Goal: Check status

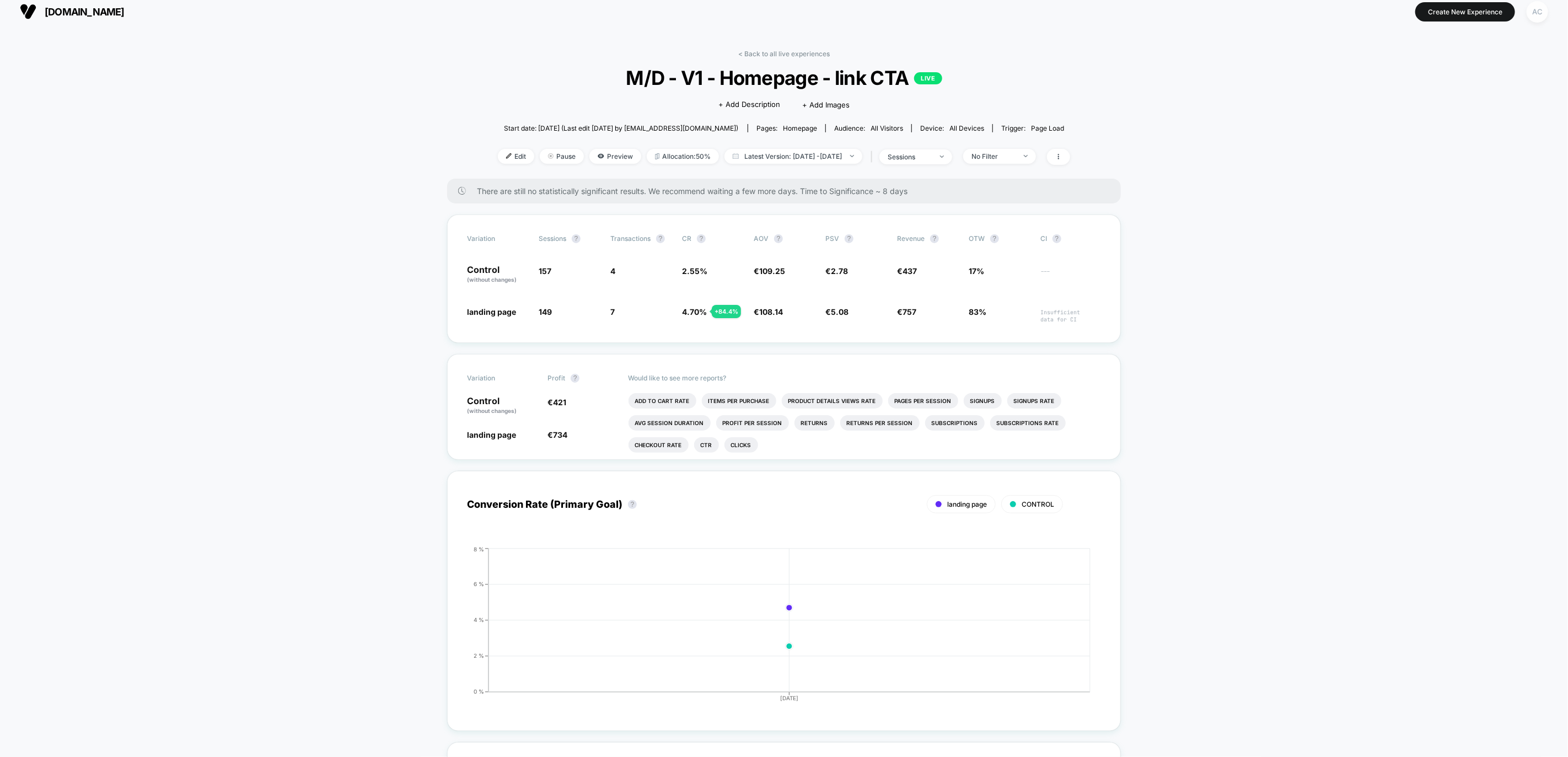
click at [1541, 15] on div "AC" at bounding box center [1537, 12] width 21 height 21
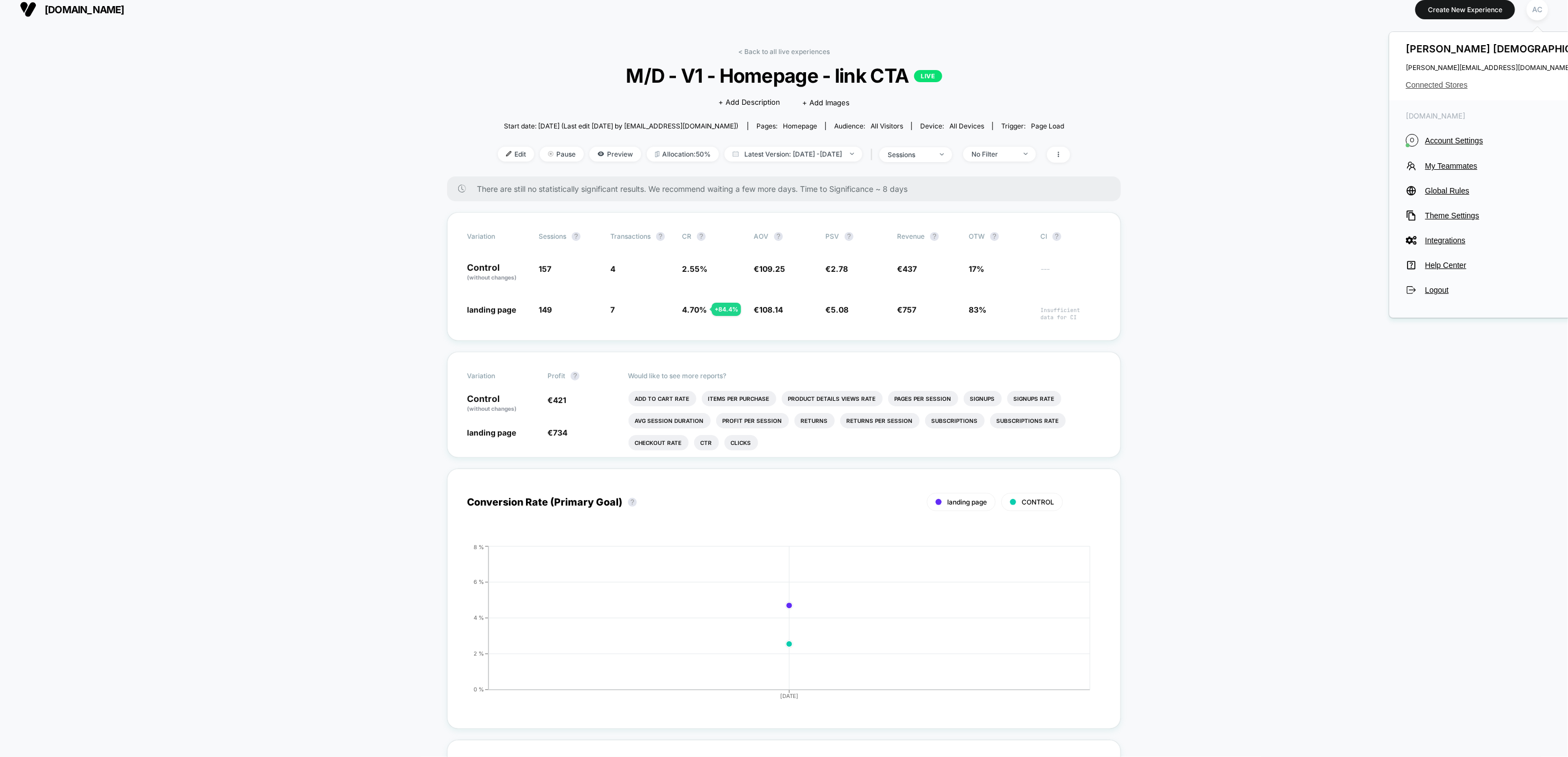
click at [1451, 85] on span "Connected Stores" at bounding box center [1507, 85] width 202 height 9
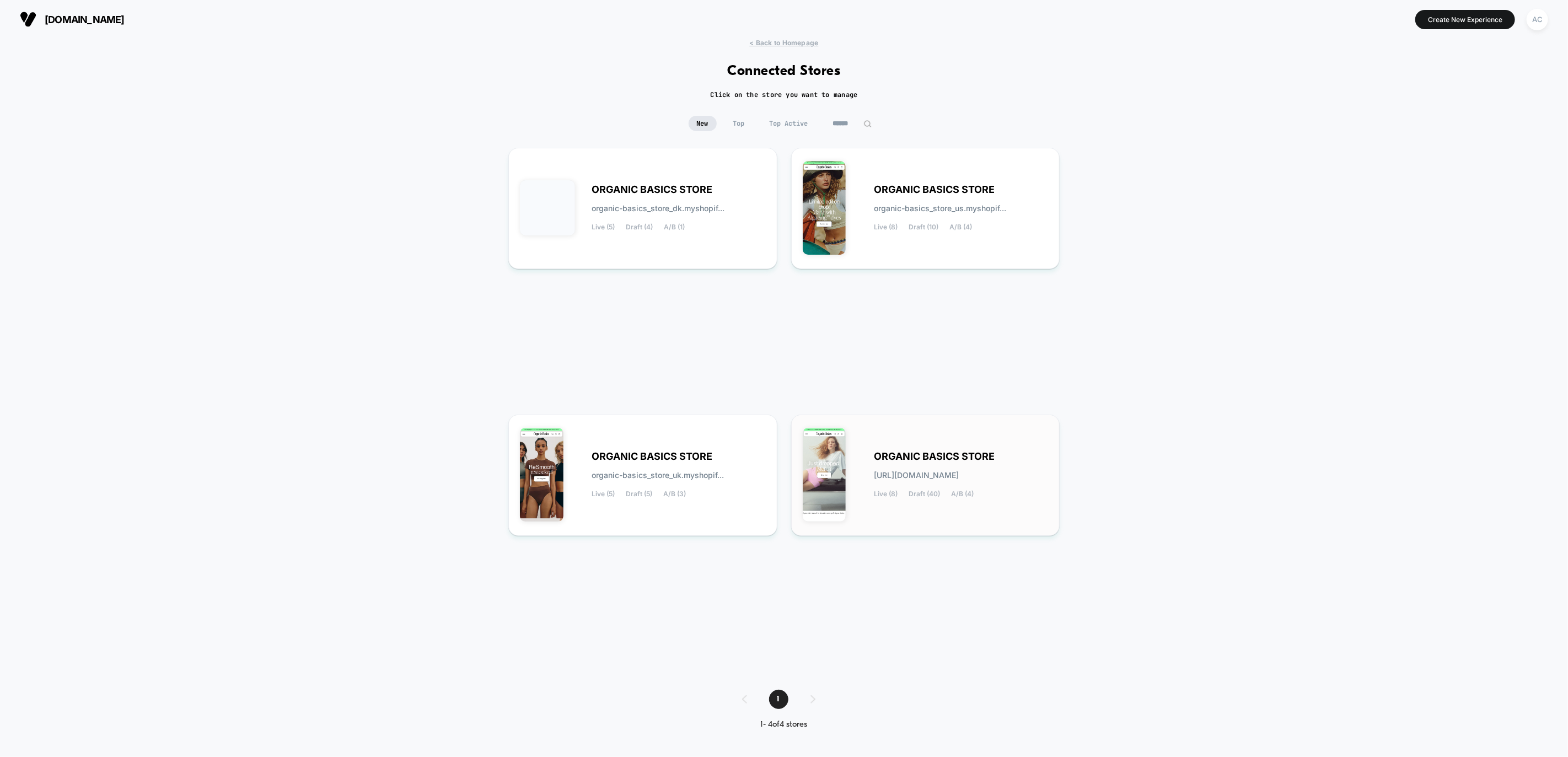
click at [925, 467] on div "ORGANIC BASICS STORE [URL][DOMAIN_NAME] Live (8) Draft (40) A/B (4)" at bounding box center [962, 475] width 174 height 45
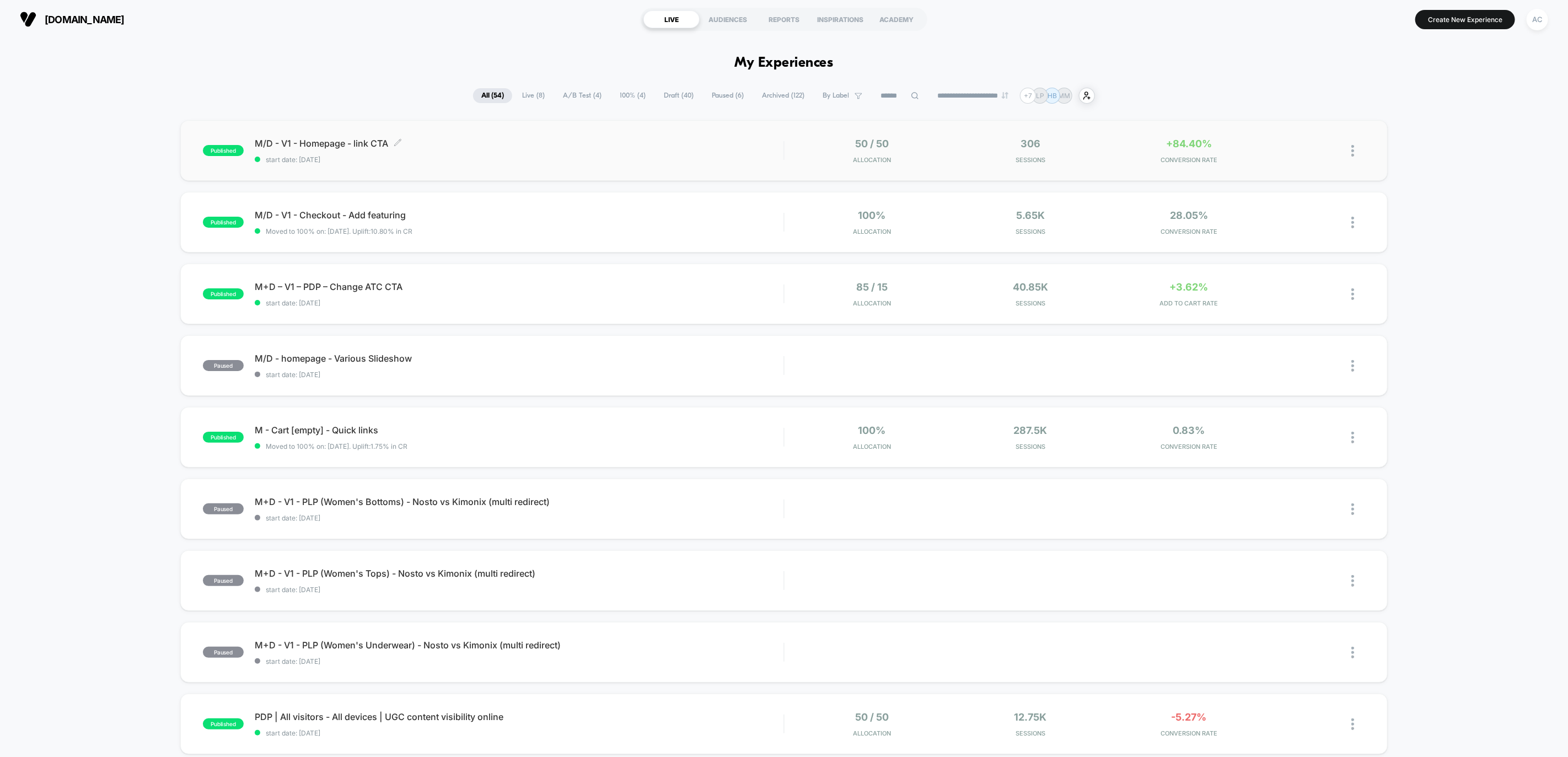
click at [538, 149] on div "M/D - V1 - Homepage - link CTA Click to edit experience details Click to edit e…" at bounding box center [519, 150] width 529 height 26
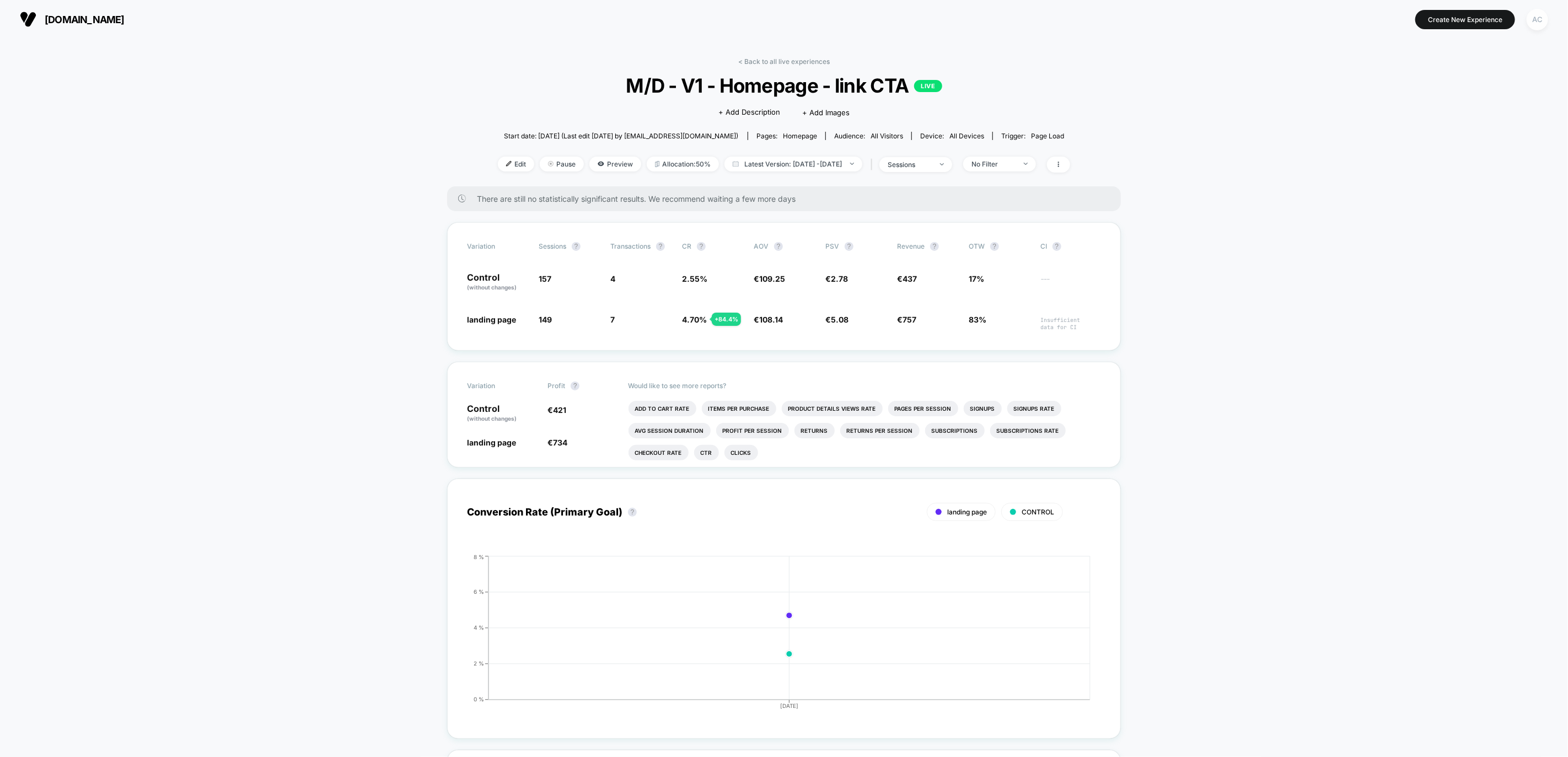
click at [1529, 19] on div "AC" at bounding box center [1537, 19] width 21 height 21
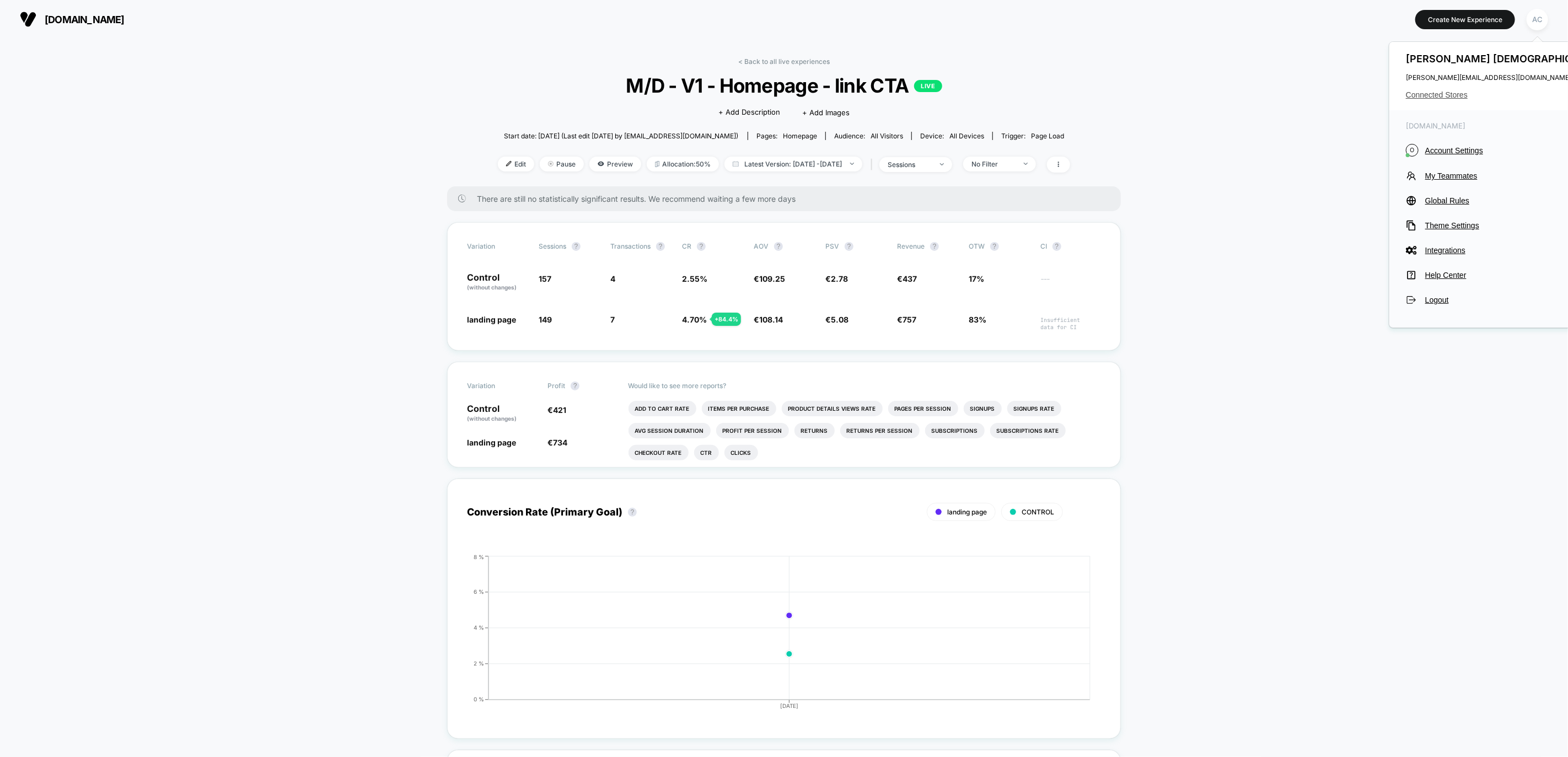
click at [1455, 96] on span "Connected Stores" at bounding box center [1507, 95] width 202 height 9
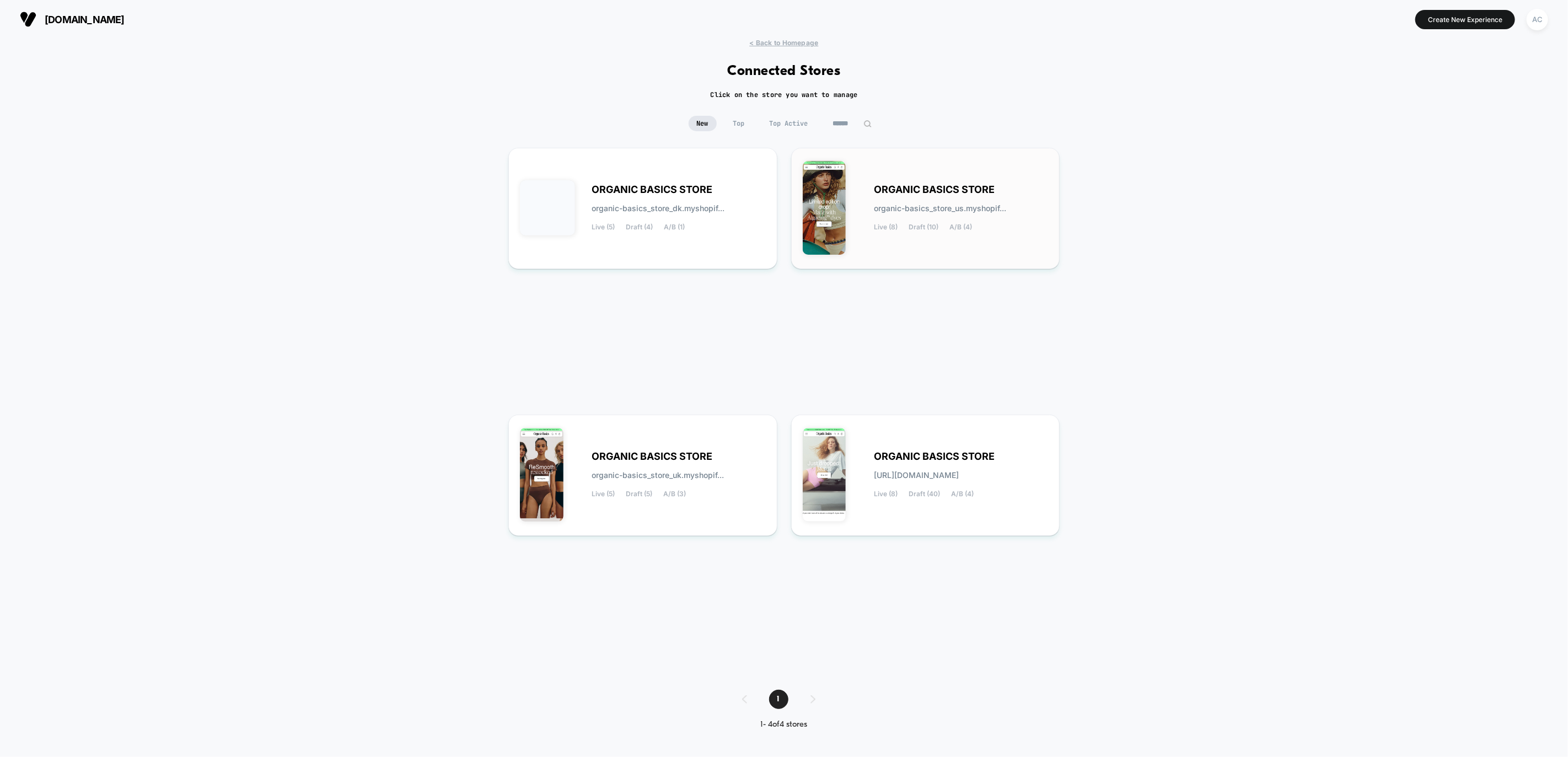
click at [954, 187] on span "ORGANIC BASICS STORE" at bounding box center [935, 189] width 121 height 8
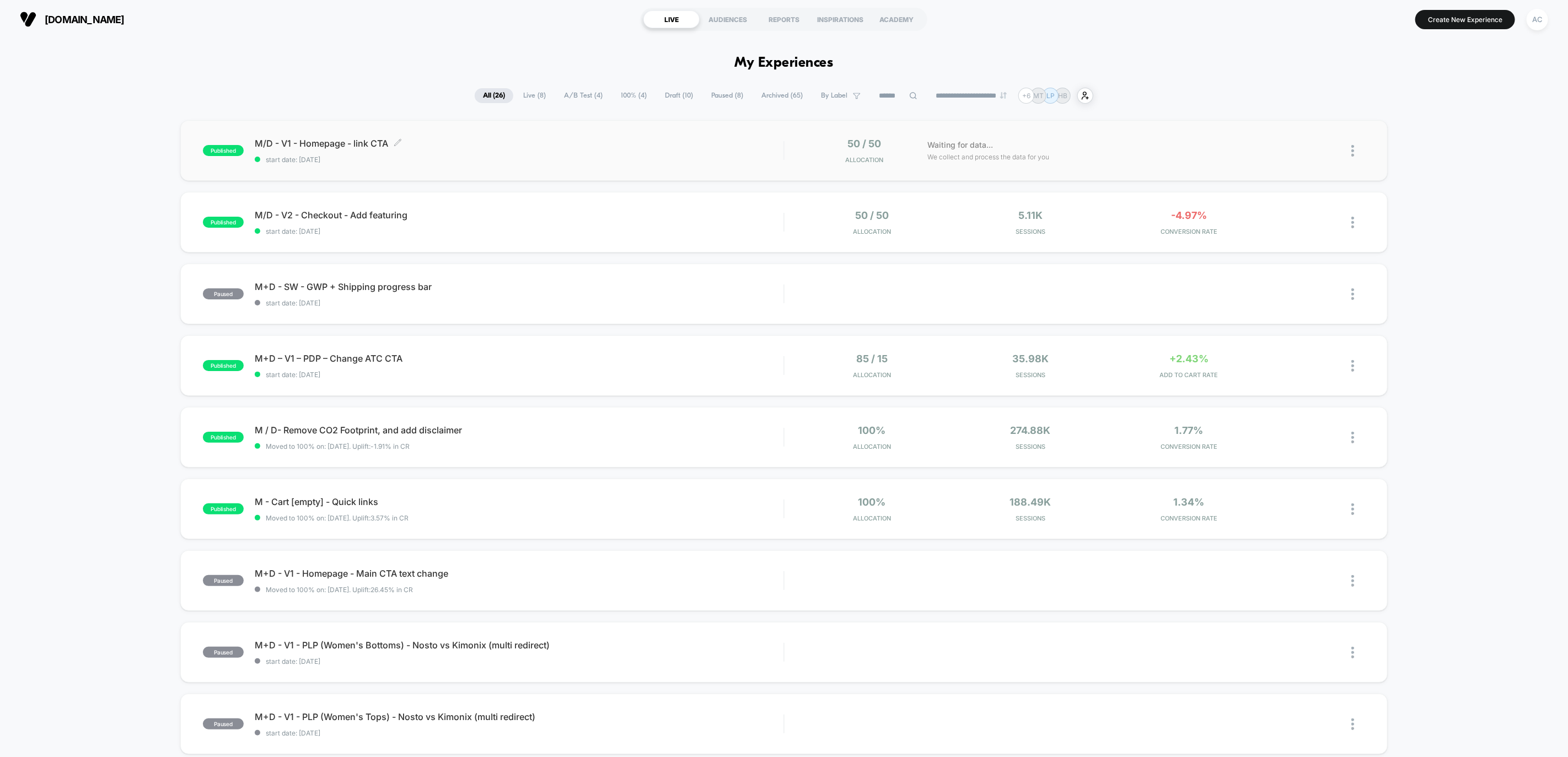
click at [509, 152] on div "M/D - V1 - Homepage - link CTA Click to edit experience details Click to edit e…" at bounding box center [519, 150] width 529 height 26
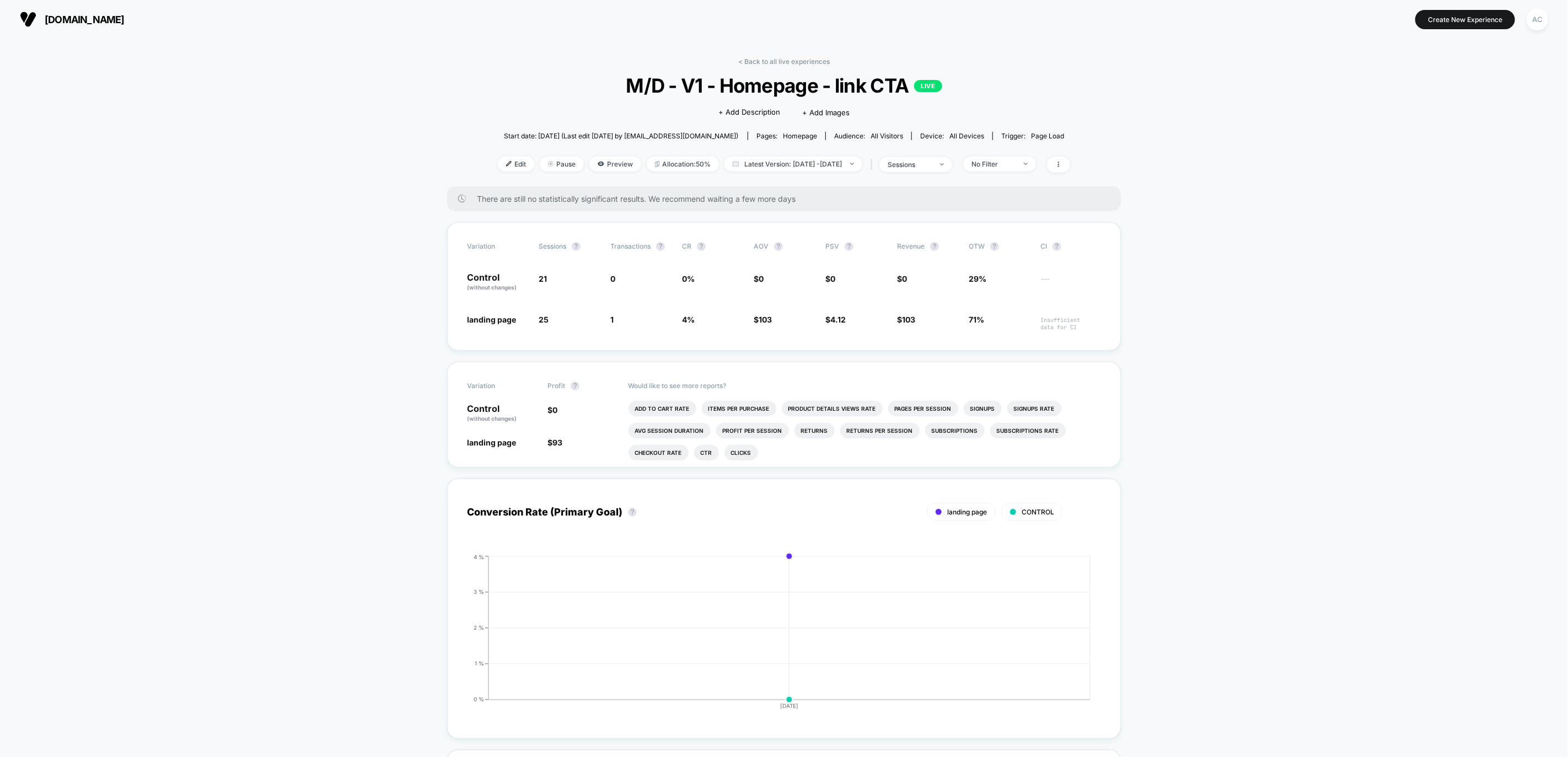
click at [614, 142] on span "Start date: [DATE] (Last edit [DATE] by [EMAIL_ADDRESS][DOMAIN_NAME])" at bounding box center [621, 136] width 234 height 19
click at [629, 131] on span "Start date: [DATE] (Last edit [DATE] by [EMAIL_ADDRESS][DOMAIN_NAME])" at bounding box center [621, 136] width 234 height 9
click at [684, 132] on span "Start date: [DATE] (Last edit [DATE] by [EMAIL_ADDRESS][DOMAIN_NAME])" at bounding box center [621, 136] width 234 height 9
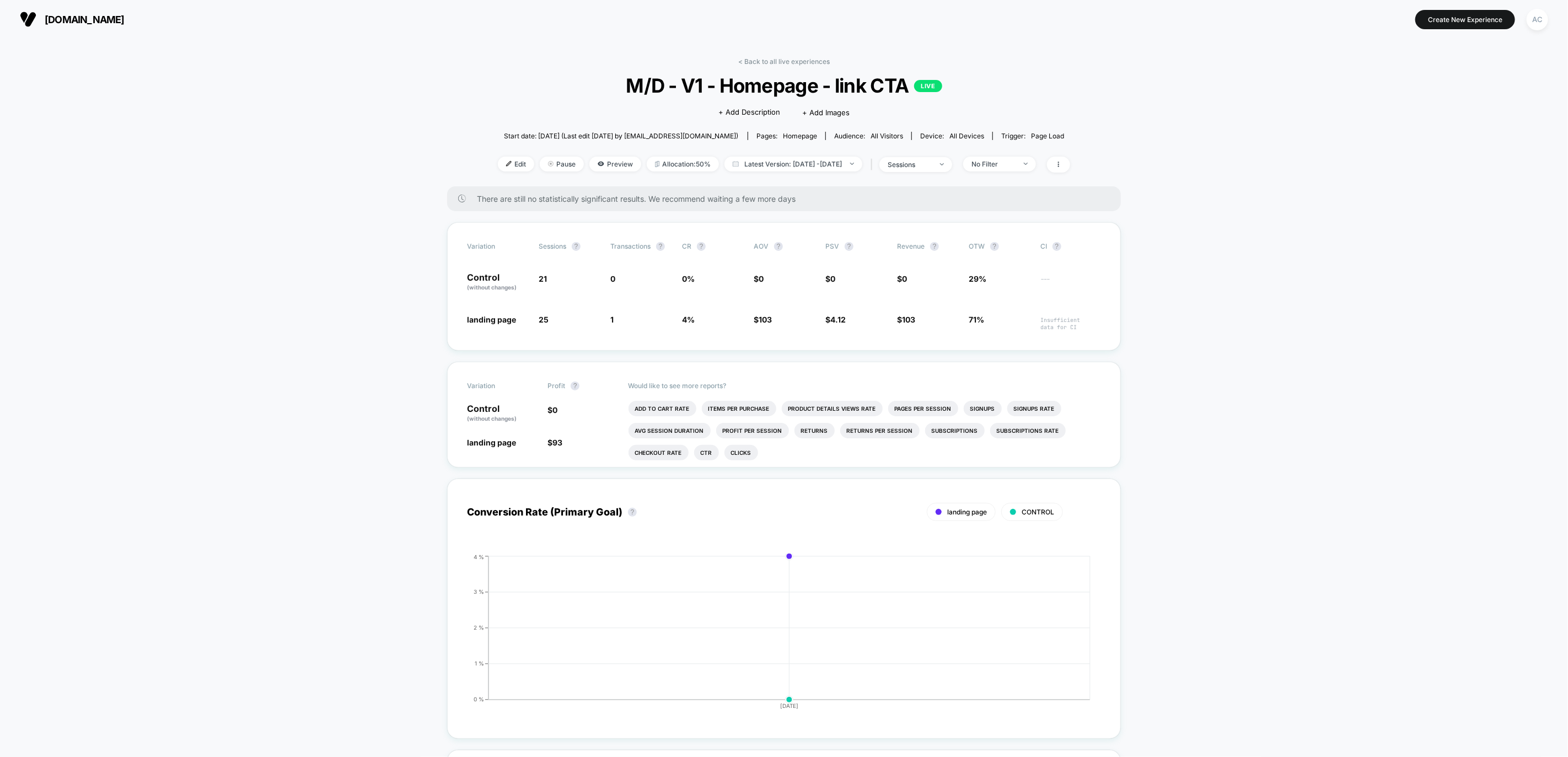
click at [786, 66] on div "< Back to all live experiences M/D - V1 - Homepage - link CTA LIVE Click to edi…" at bounding box center [784, 122] width 572 height 129
click at [791, 60] on link "< Back to all live experiences" at bounding box center [784, 61] width 91 height 9
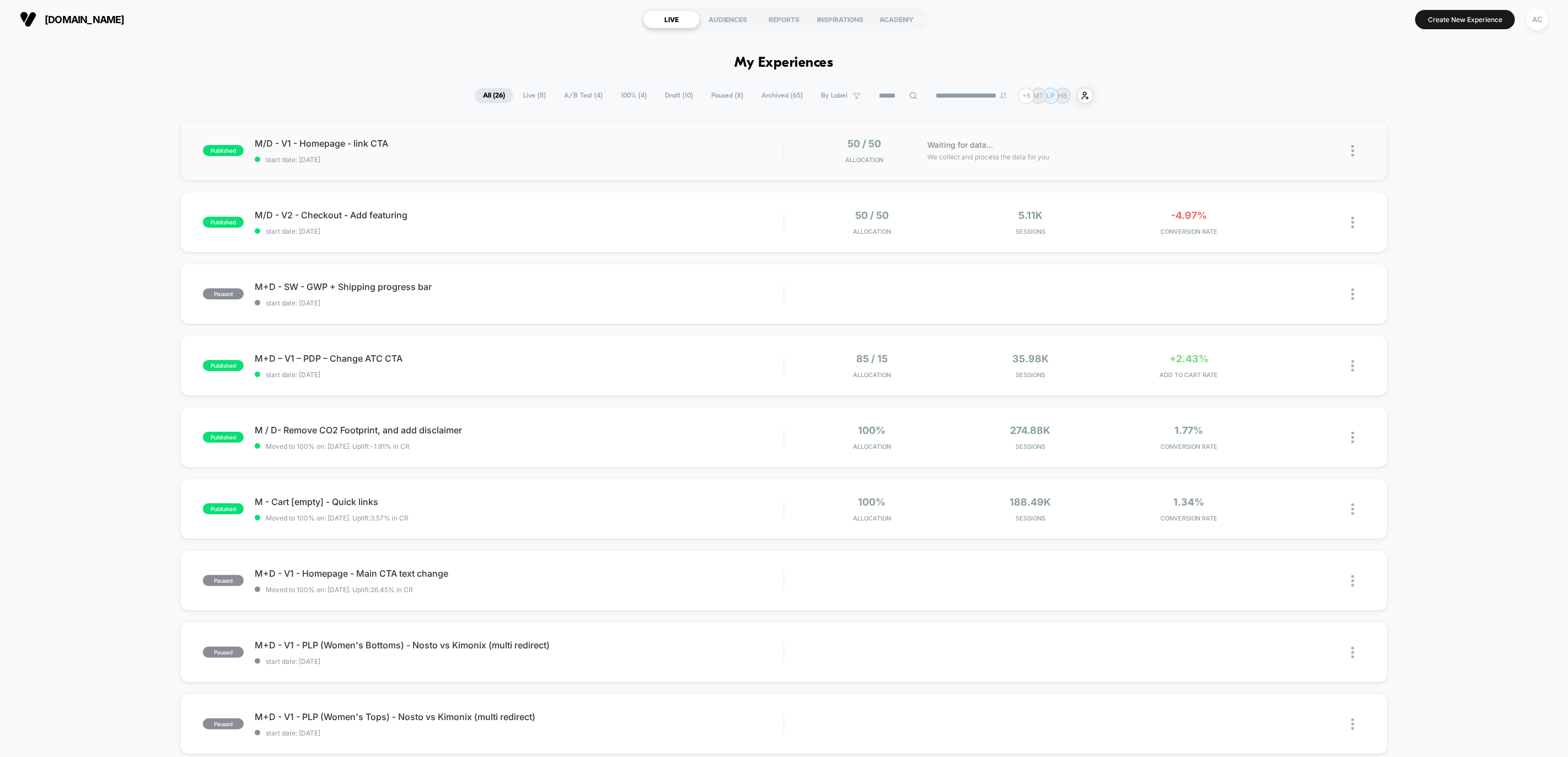
click at [540, 128] on div "published M/D - V1 - Homepage - link CTA start date: [DATE] 50 / 50 Allocation …" at bounding box center [784, 150] width 1208 height 61
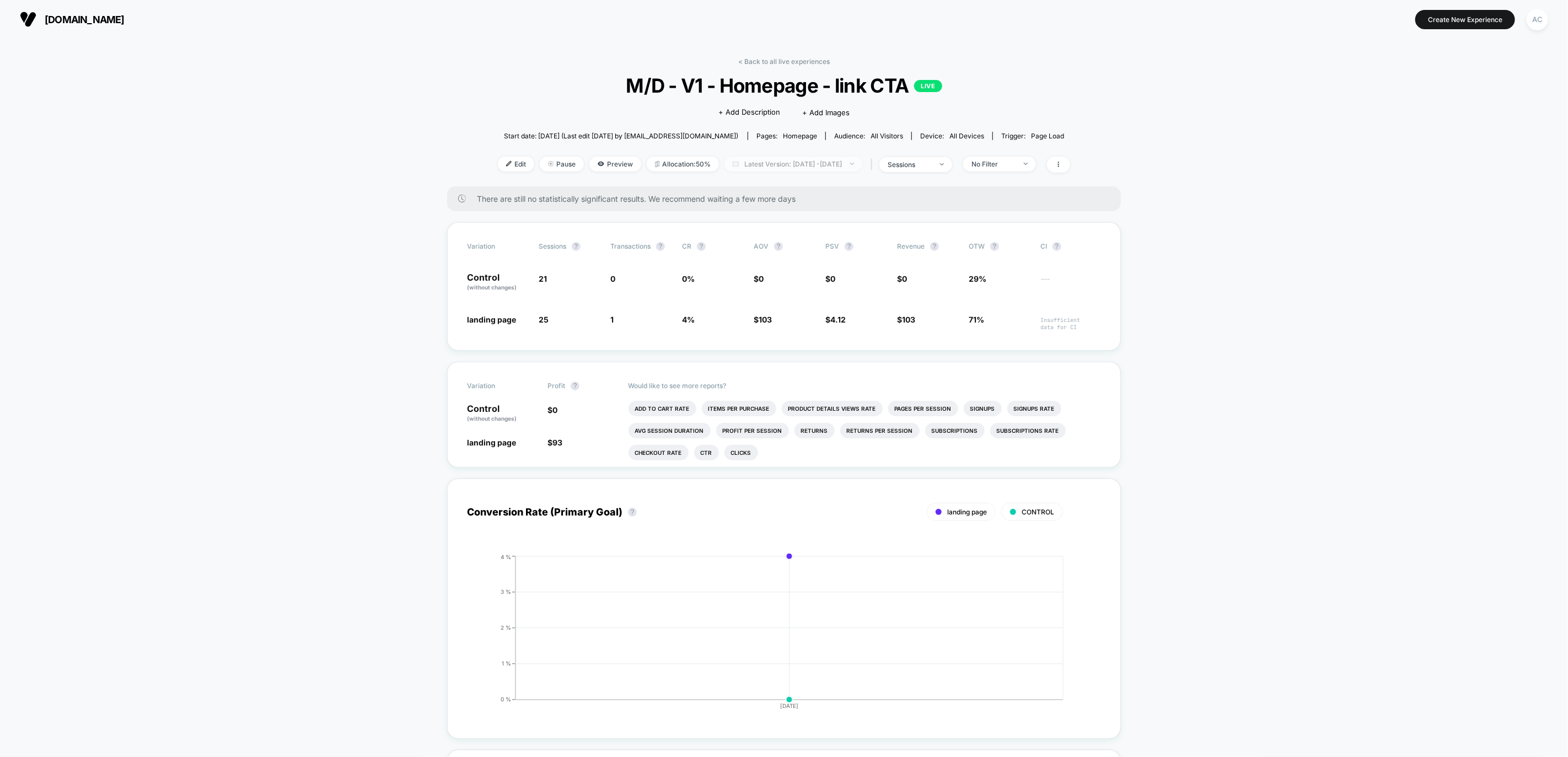
click at [747, 164] on span "Latest Version: [DATE] - [DATE]" at bounding box center [793, 164] width 138 height 15
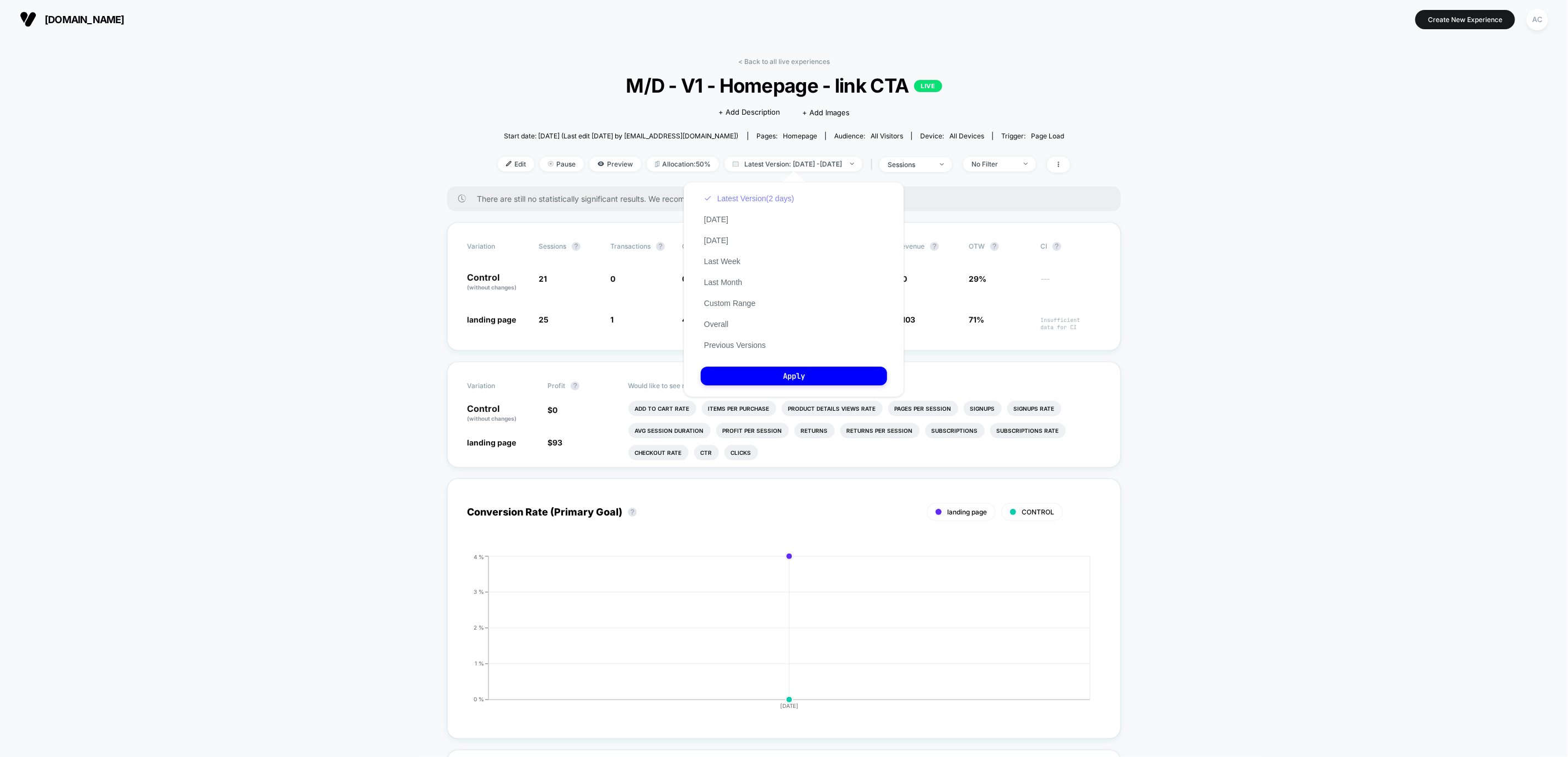
click at [736, 201] on button "Latest Version (2 days)" at bounding box center [749, 198] width 97 height 10
click at [751, 343] on button "Previous Versions" at bounding box center [735, 345] width 68 height 10
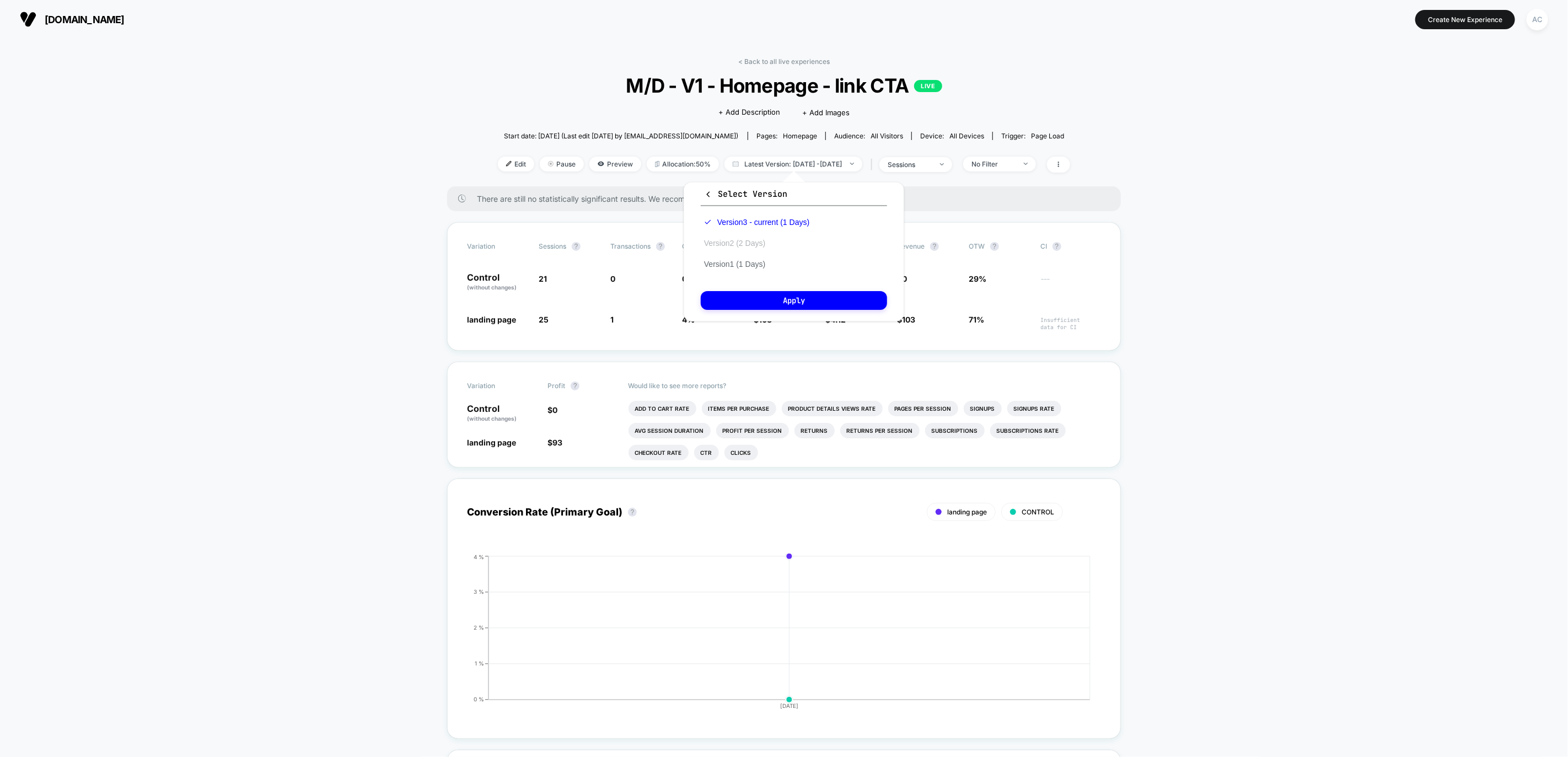
click at [736, 242] on button "Version 2 (2 Days)" at bounding box center [734, 243] width 68 height 10
click at [775, 299] on button "Apply" at bounding box center [794, 300] width 186 height 19
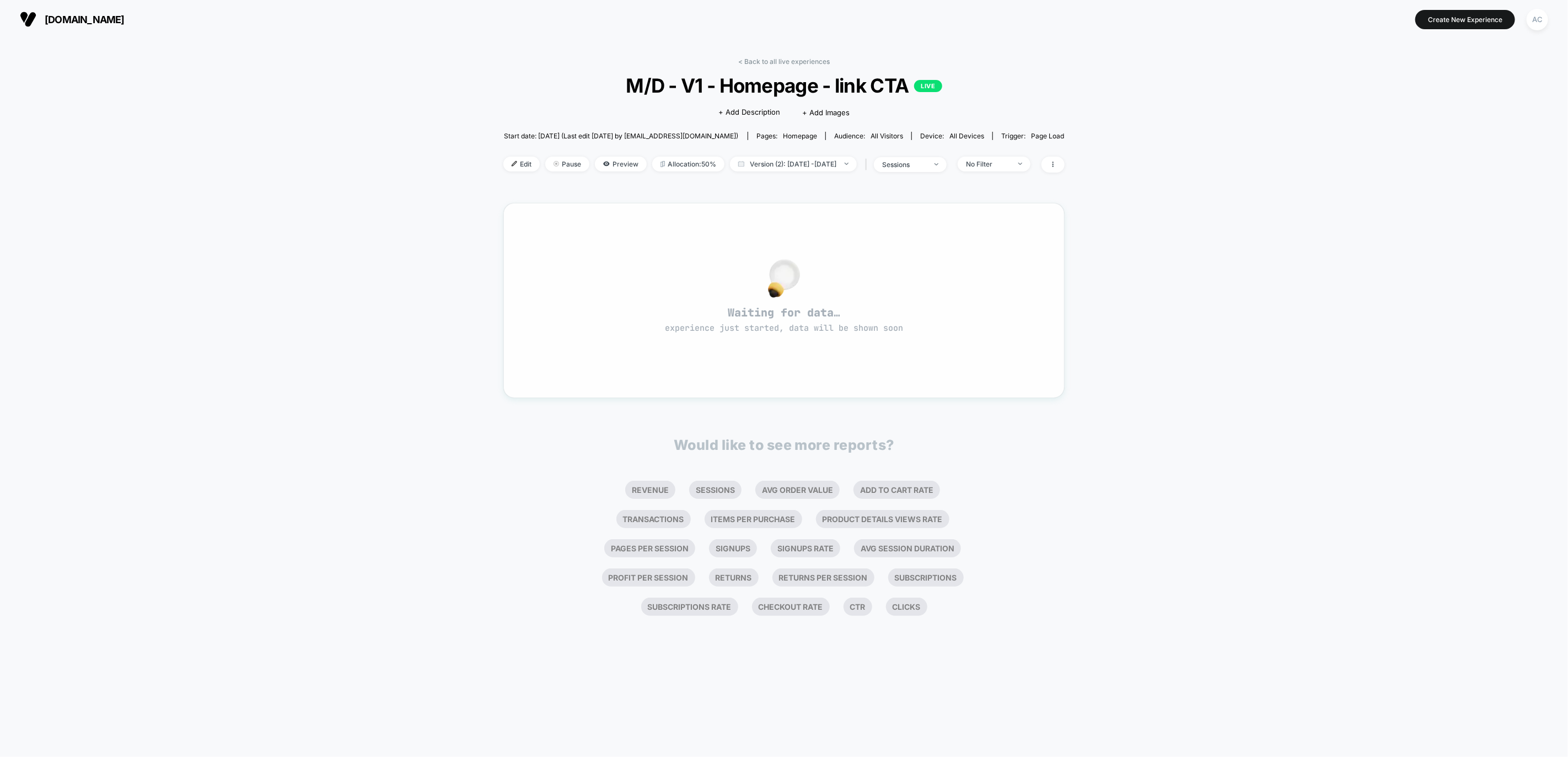
click at [832, 307] on span "Waiting for data… experience just started, data will be shown soon" at bounding box center [784, 319] width 522 height 29
click at [816, 326] on span "experience just started, data will be shown soon" at bounding box center [783, 328] width 238 height 11
click at [847, 173] on div "< Back to all live experiences M/D - V1 - Homepage - link CTA LIVE Click to edi…" at bounding box center [784, 122] width 561 height 129
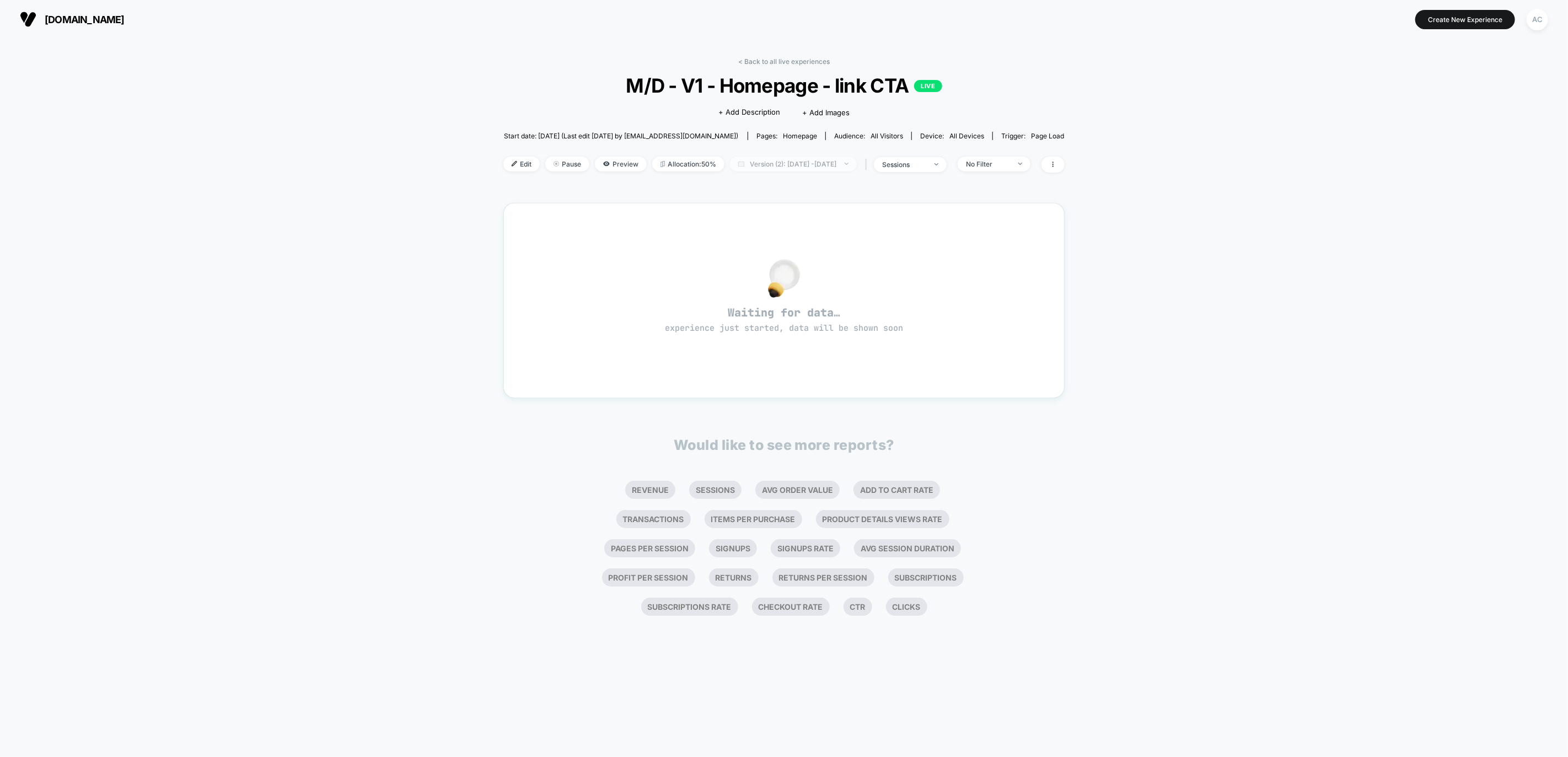
click at [853, 166] on span "Version (2): [DATE] - [DATE]" at bounding box center [793, 164] width 127 height 15
click at [749, 259] on button "Version 1 (1 Days)" at bounding box center [734, 264] width 68 height 10
click at [805, 298] on button "Apply" at bounding box center [794, 300] width 186 height 19
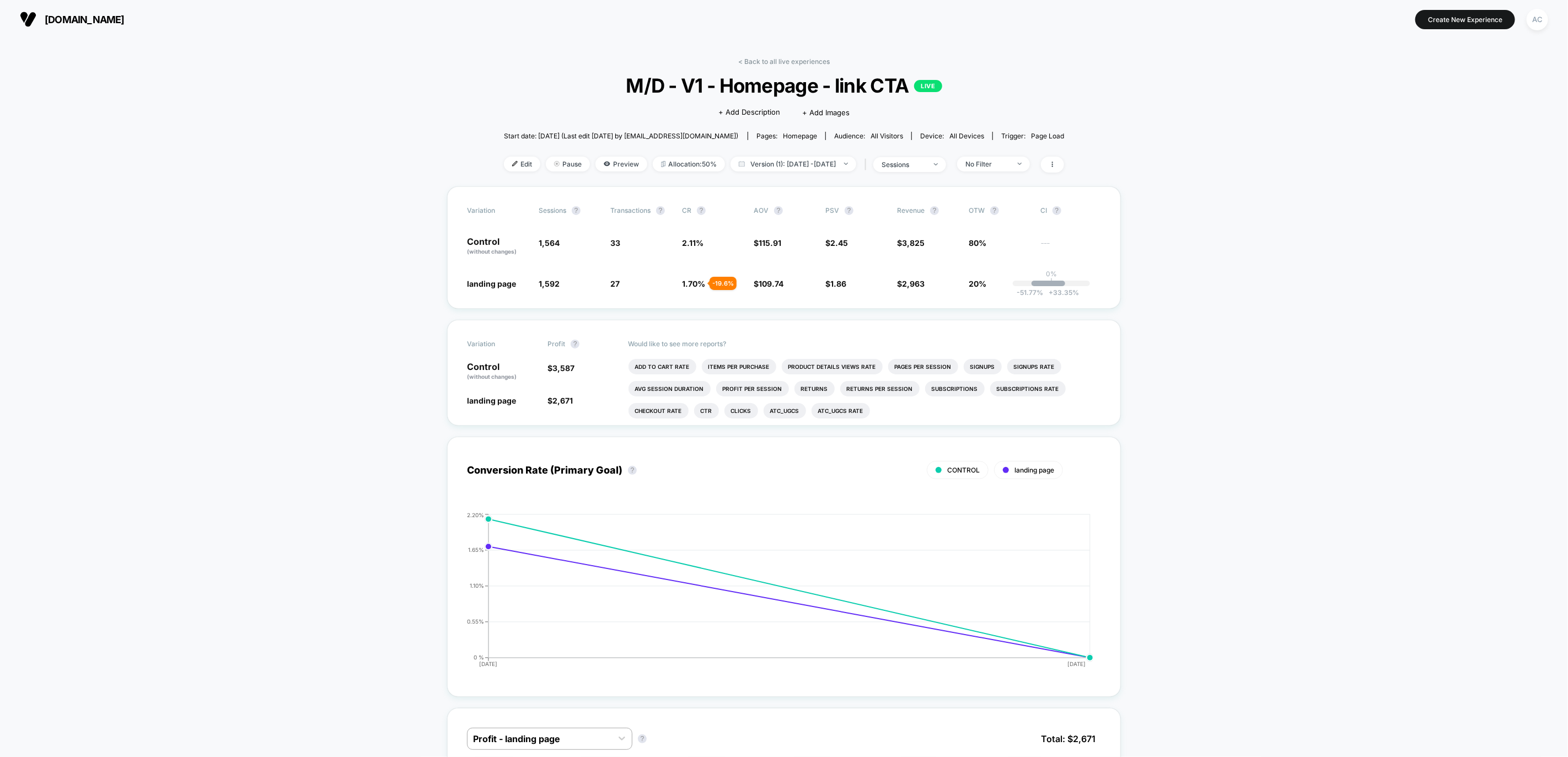
click at [955, 214] on span "Revenue ?" at bounding box center [928, 211] width 61 height 9
click at [925, 250] on span "$ 3,825" at bounding box center [928, 246] width 61 height 19
click at [929, 300] on div "Variation Sessions ? Transactions ? CR ? AOV ? PSV ? Revenue ? OTW ? CI ? Contr…" at bounding box center [784, 247] width 674 height 122
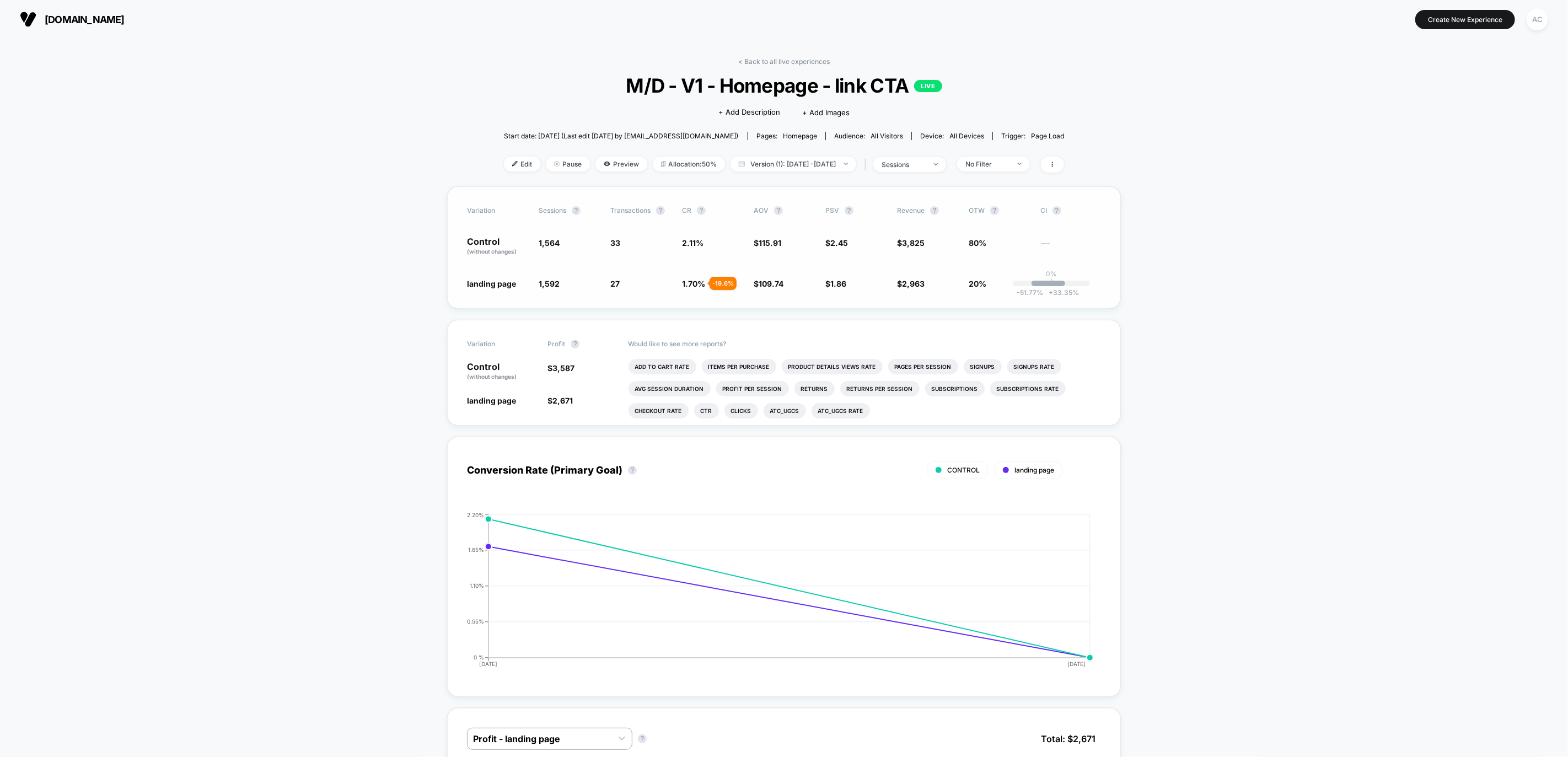
scroll to position [9, 0]
